Goal: Task Accomplishment & Management: Manage account settings

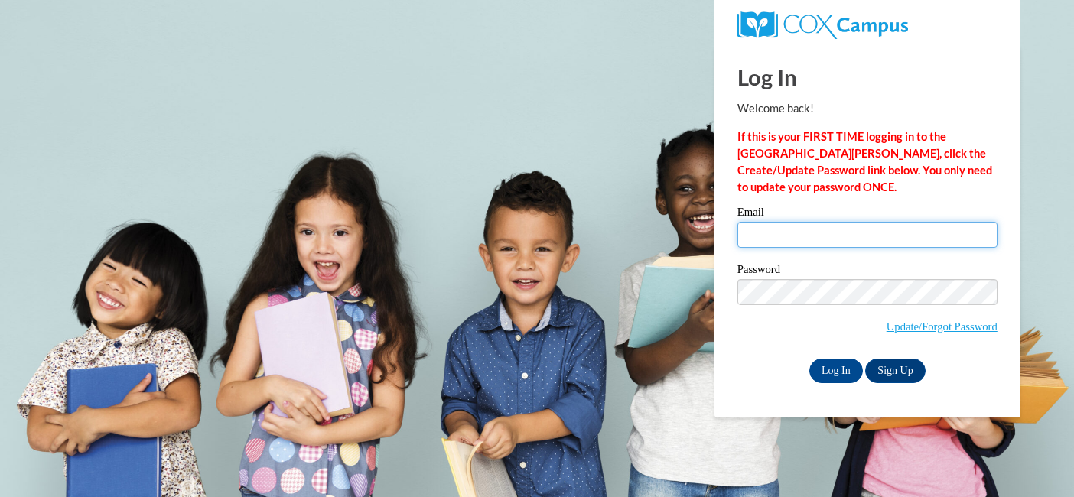
click at [777, 233] on input "Email" at bounding box center [868, 235] width 260 height 26
type input "duelb@fonddulac.k12.wi.us"
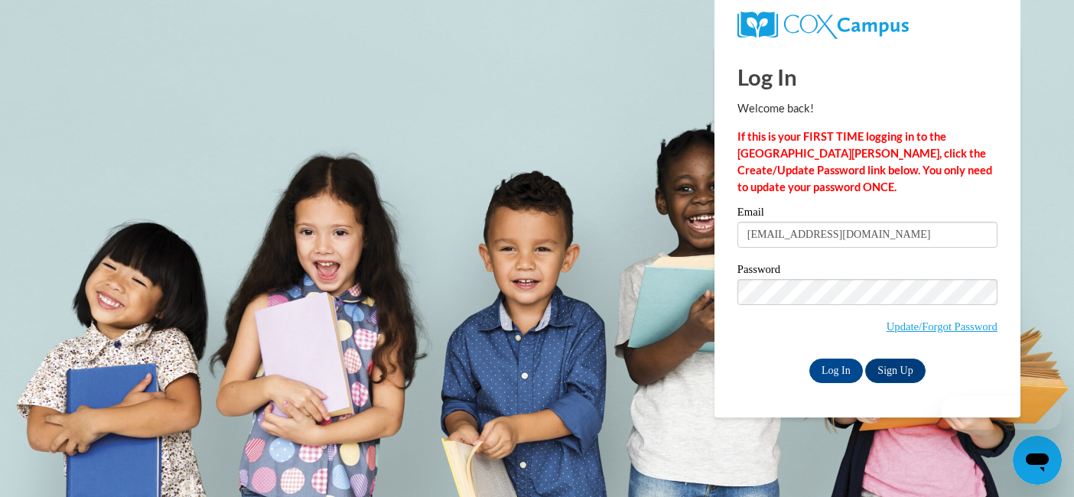
click at [866, 264] on label "Password" at bounding box center [868, 271] width 260 height 15
click at [843, 363] on input "Log In" at bounding box center [837, 371] width 54 height 24
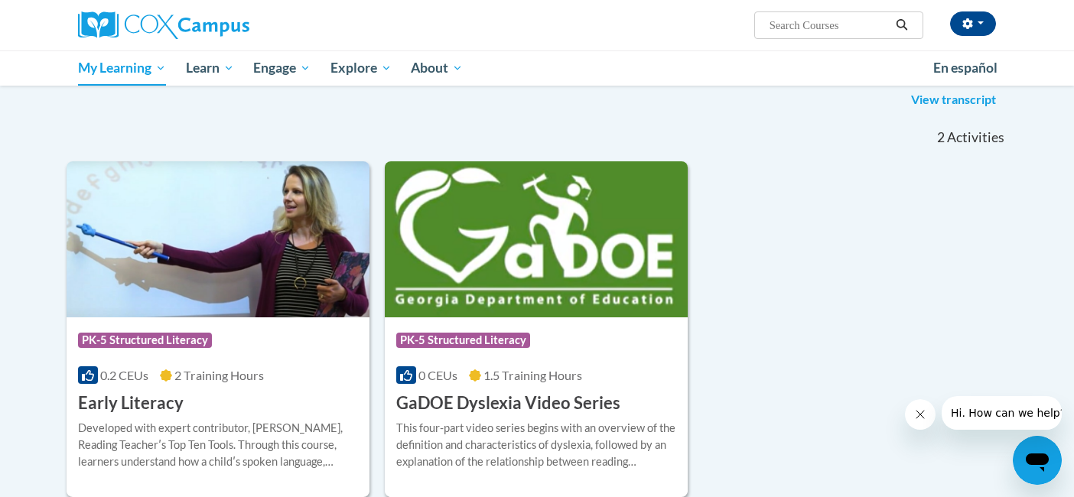
scroll to position [206, 0]
